Goal: Task Accomplishment & Management: Complete application form

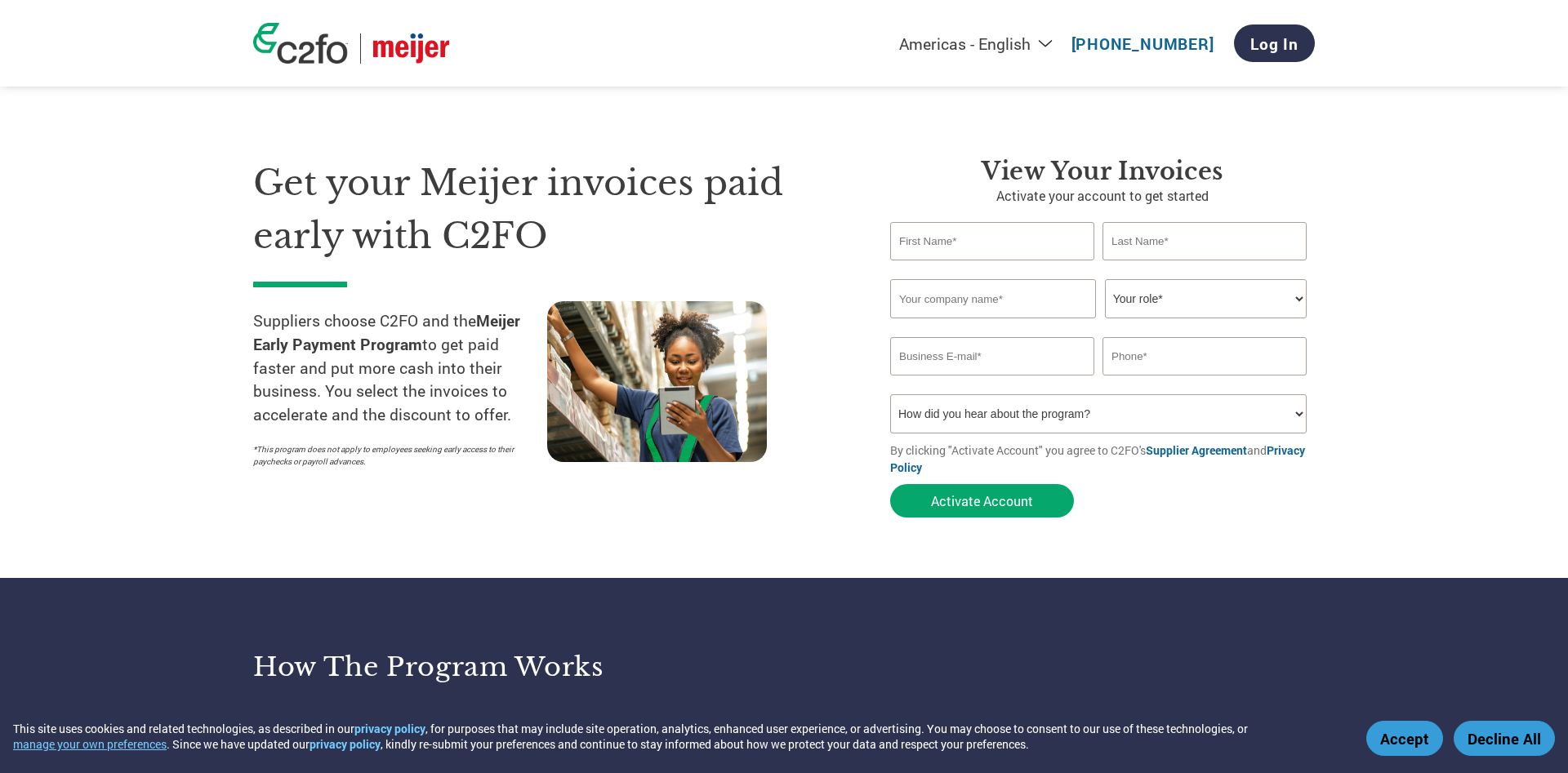
click at [980, 249] on input "text" at bounding box center [992, 241] width 204 height 39
type input "[PERSON_NAME]"
click at [1178, 239] on input "text" at bounding box center [1204, 241] width 204 height 39
type input "[PERSON_NAME]"
click at [982, 307] on input "text" at bounding box center [993, 298] width 206 height 39
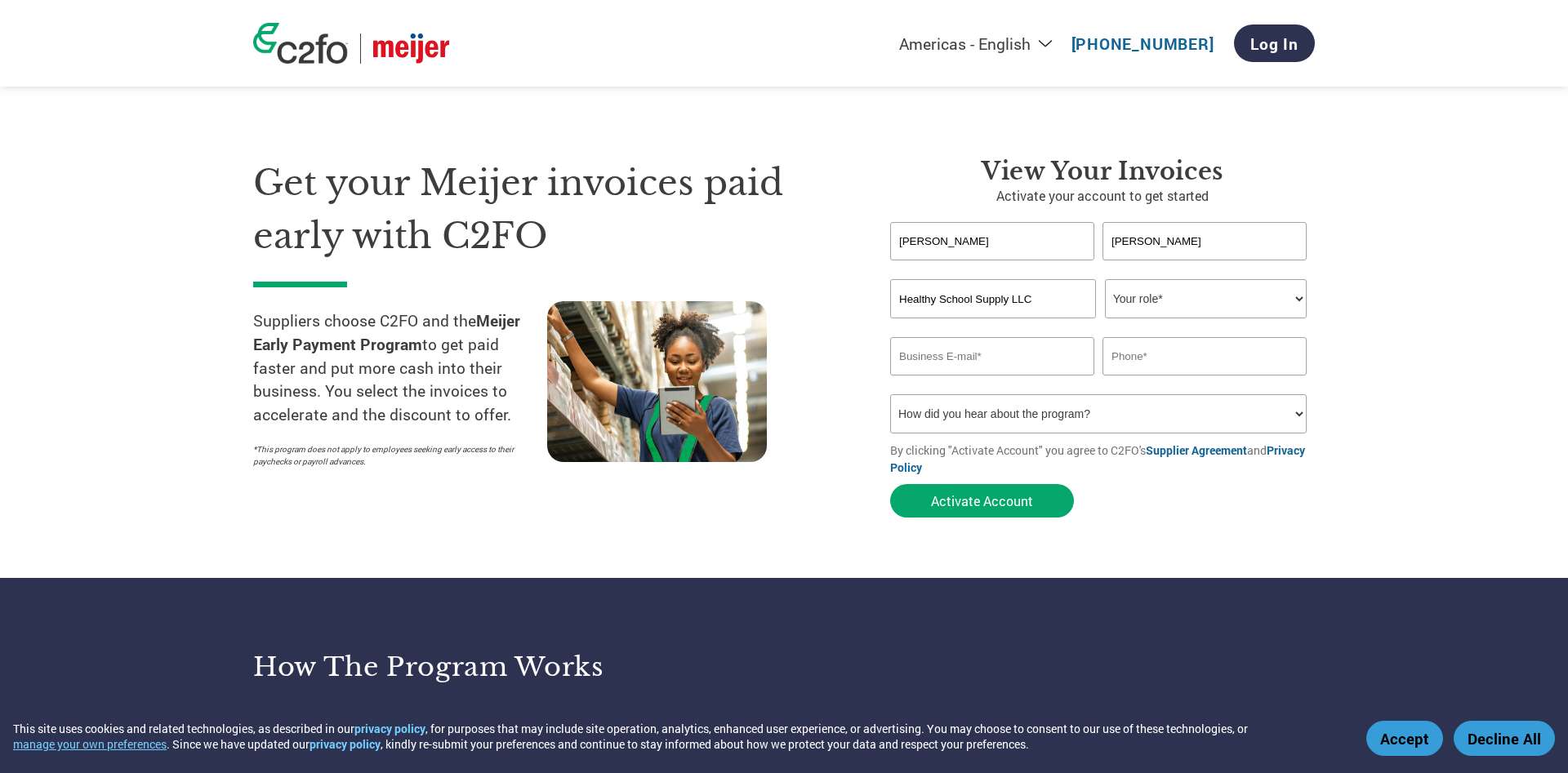
type input "Healthy School Supply LLC"
click at [1105, 279] on select "Your role* CFO Controller Credit Manager Finance Director Treasurer CEO Preside…" at bounding box center [1205, 298] width 202 height 39
select select "CEO"
click option "CEO" at bounding box center [0, 0] width 0 height 0
click at [1012, 356] on input "email" at bounding box center [992, 356] width 204 height 39
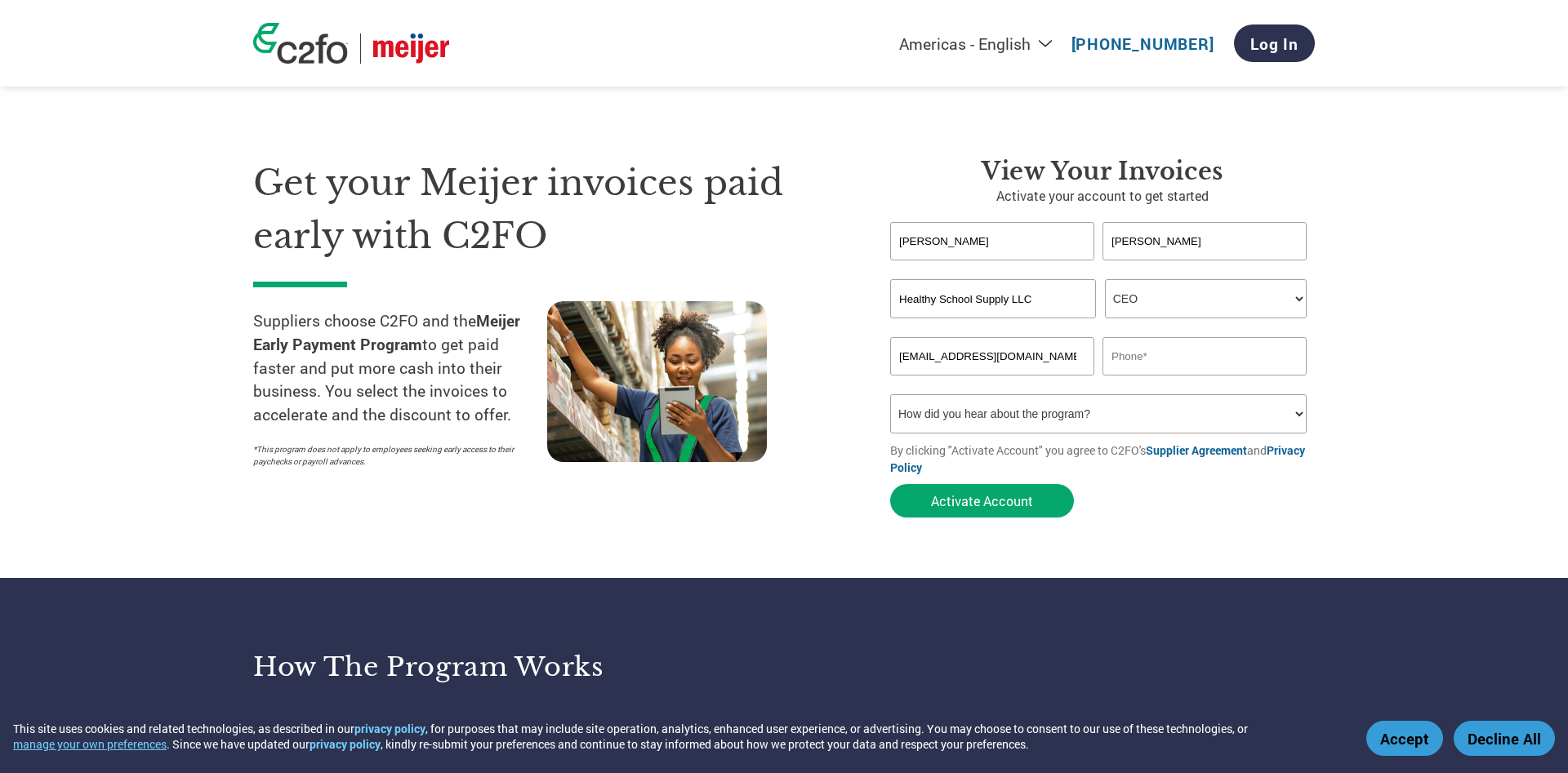
type input "[EMAIL_ADDRESS][DOMAIN_NAME]"
type input "3023940259"
click at [890, 394] on select "How did you hear about the program? Received a letter Email Social Media Online…" at bounding box center [1098, 413] width 416 height 39
select select "Email"
click option "Email" at bounding box center [0, 0] width 0 height 0
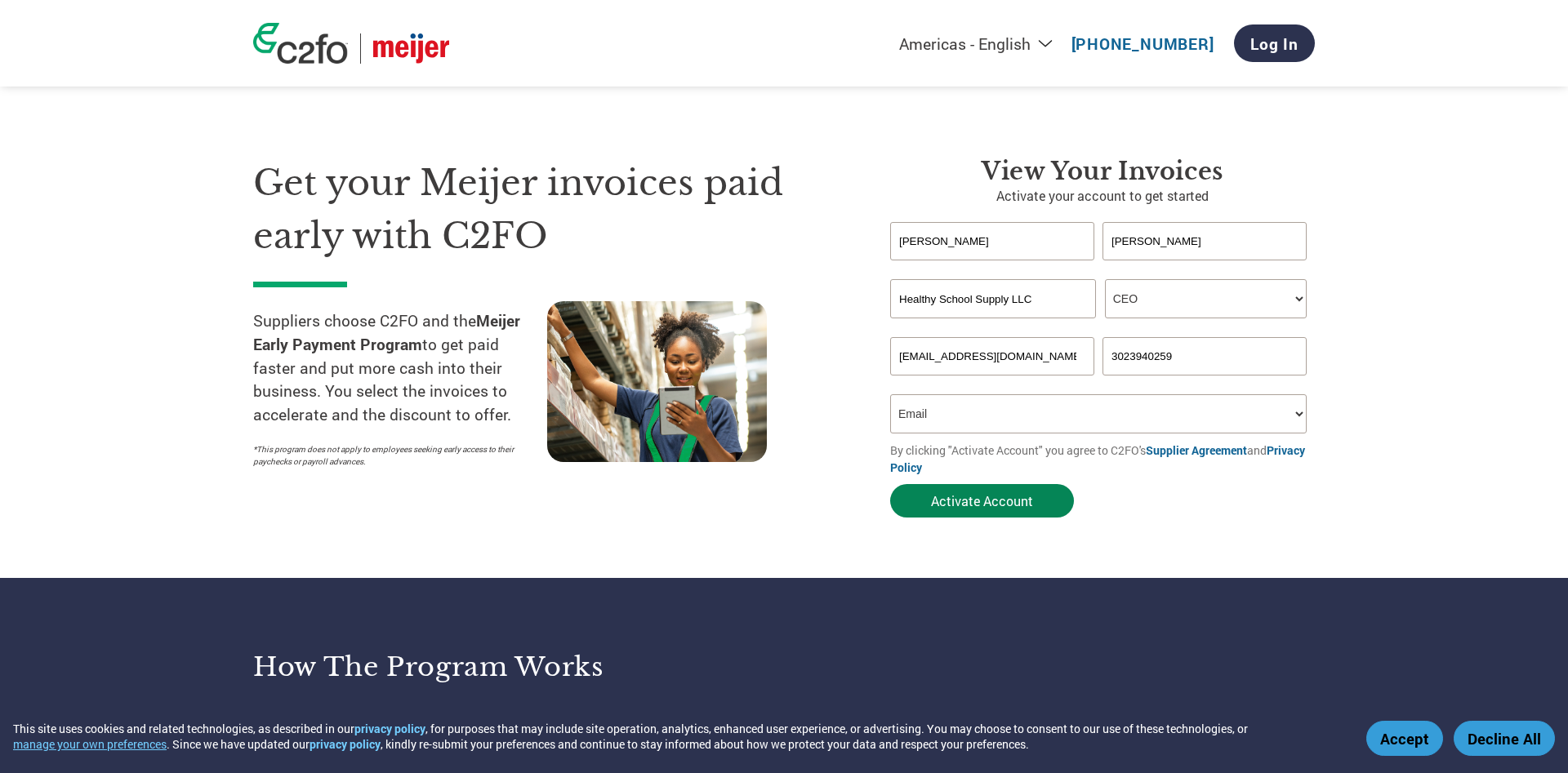
click at [974, 503] on button "Activate Account" at bounding box center [982, 501] width 184 height 34
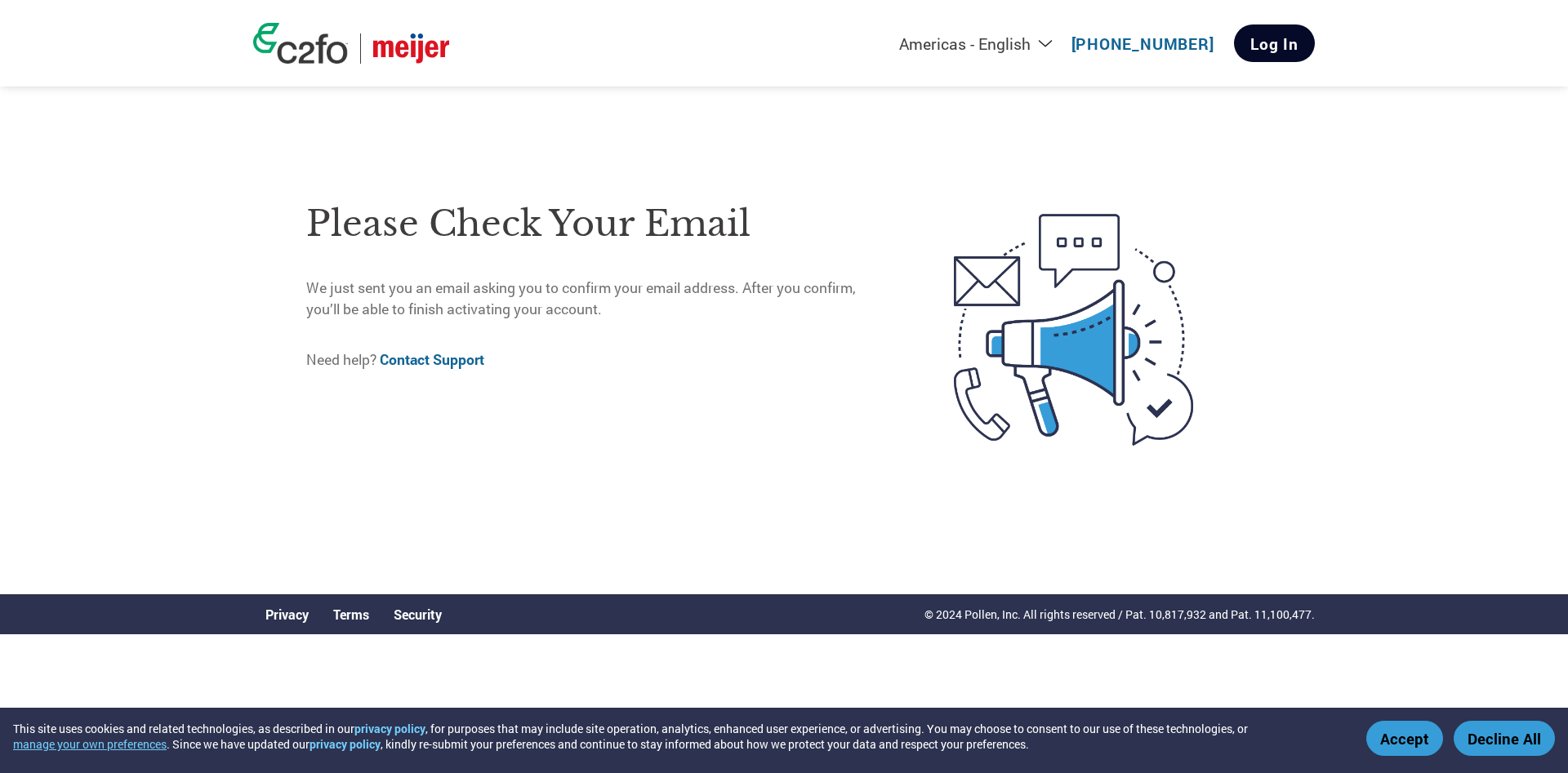
click at [1290, 46] on link "Log In" at bounding box center [1274, 44] width 80 height 38
click at [1286, 48] on link "Log In" at bounding box center [1274, 44] width 80 height 38
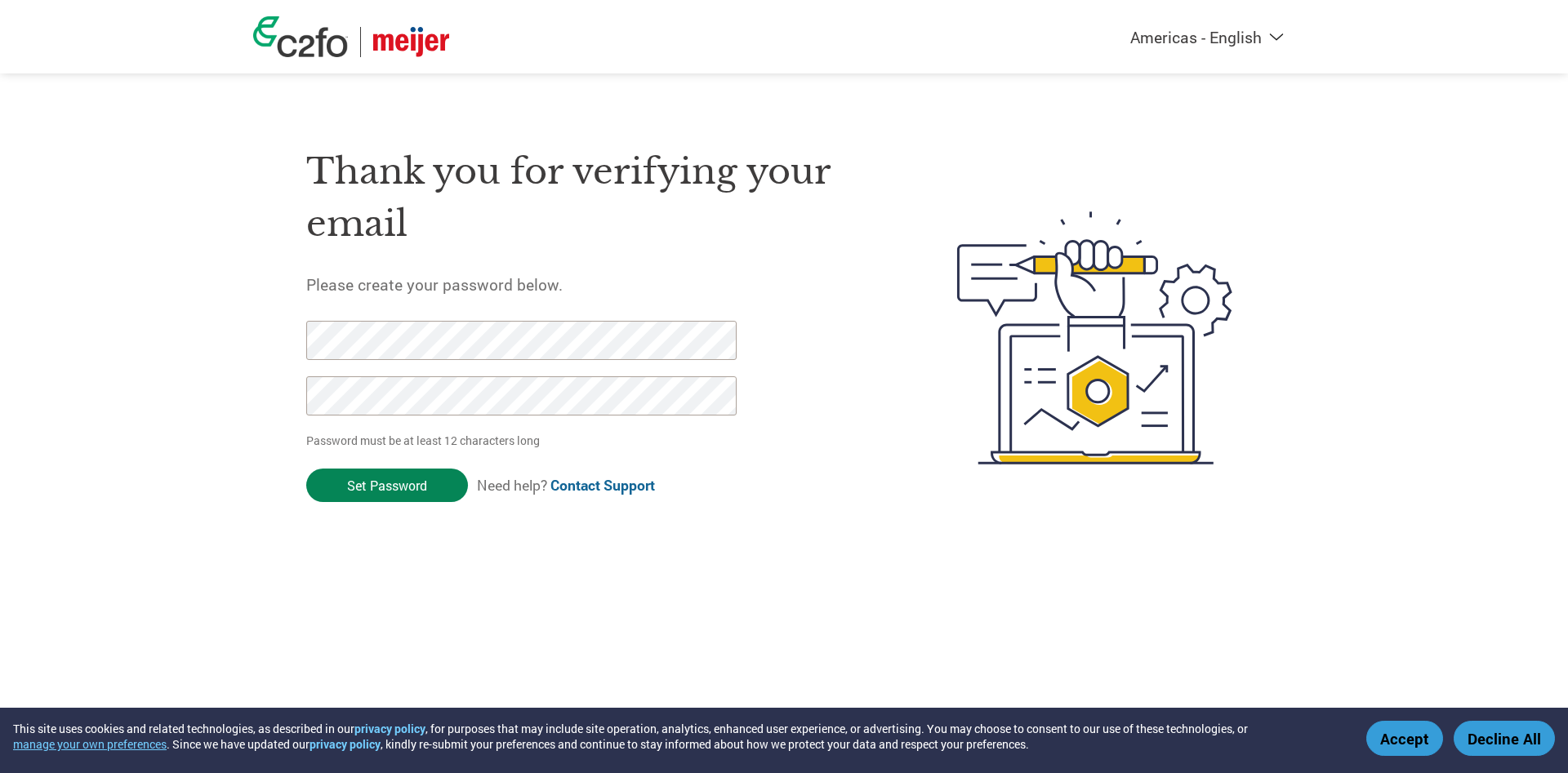
click at [397, 492] on input "Set Password" at bounding box center [387, 486] width 162 height 34
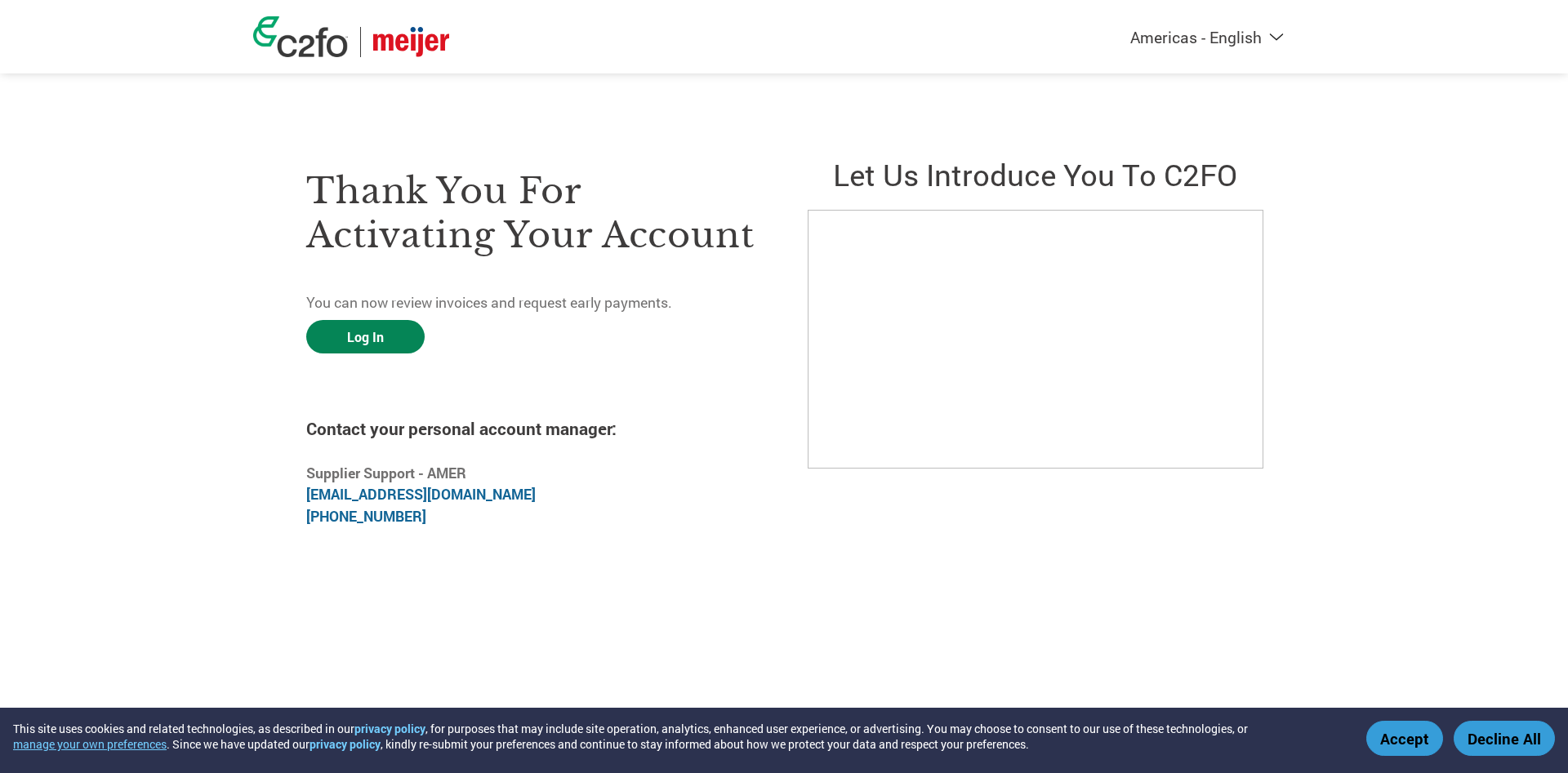
click at [364, 344] on link "Log In" at bounding box center [365, 337] width 118 height 34
